Goal: Find specific page/section: Find specific page/section

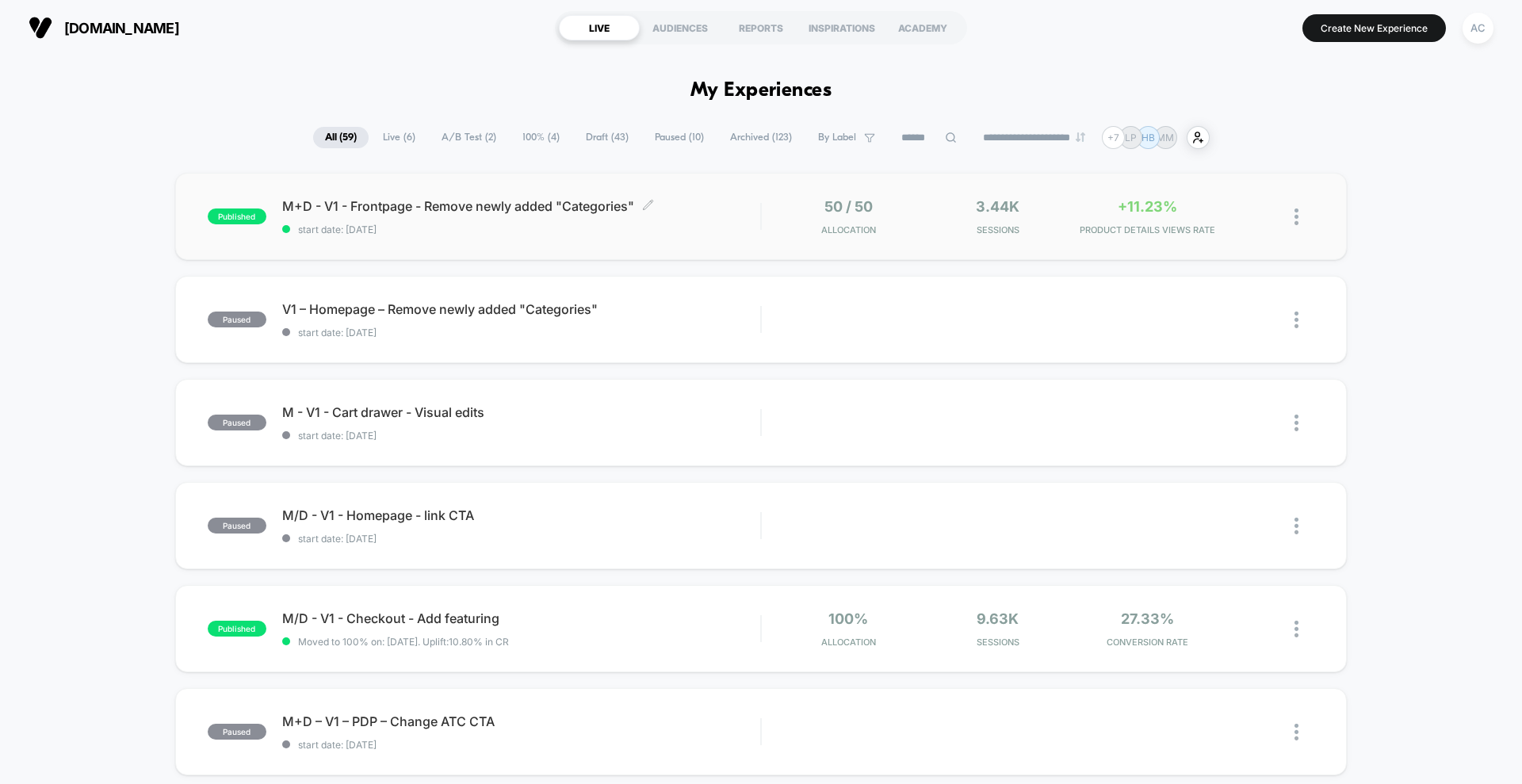
click at [736, 219] on div "M+D - V1 - Frontpage - Remove newly added "Categories" Click to edit experience…" at bounding box center [522, 217] width 478 height 38
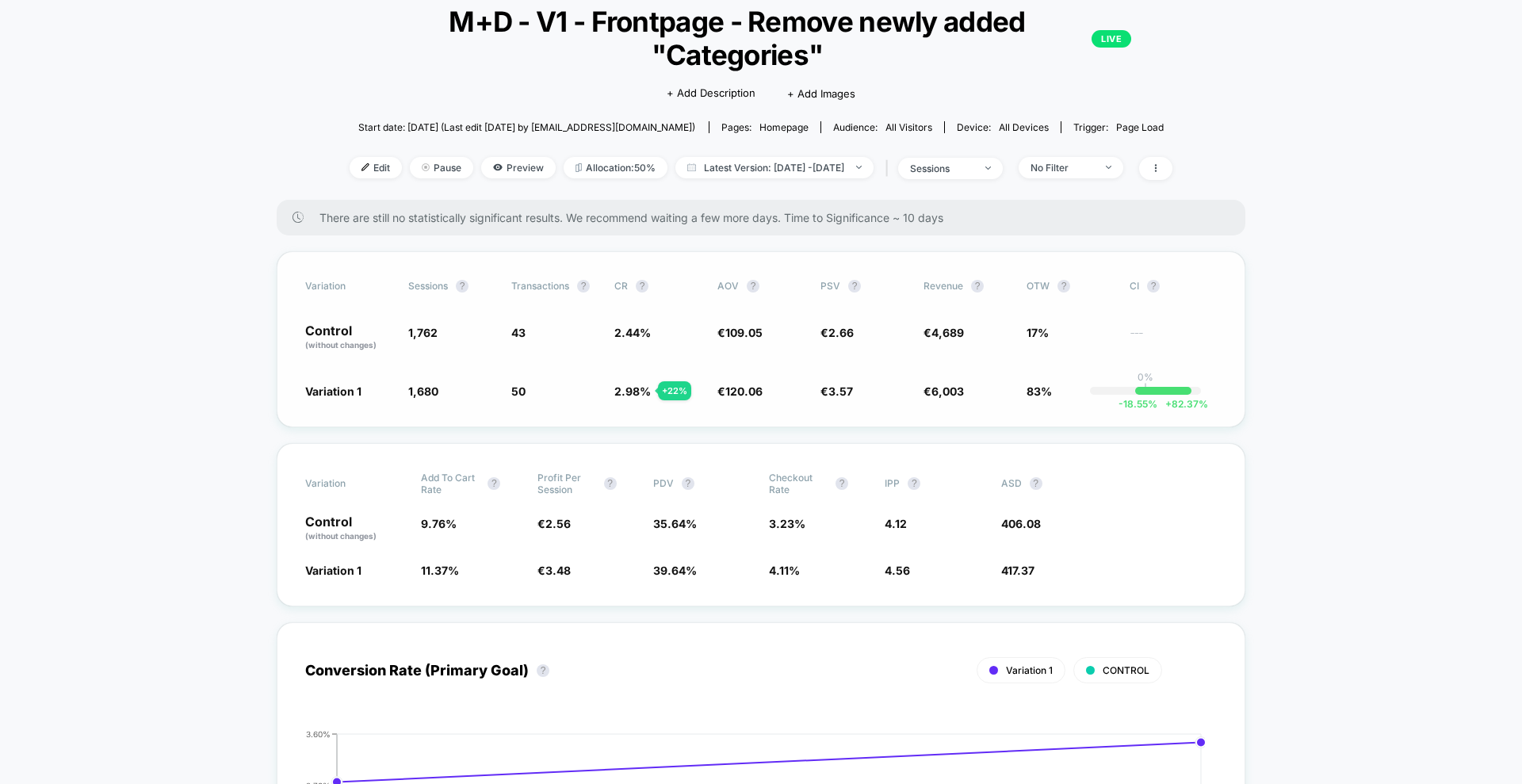
scroll to position [120, 0]
